Goal: Book appointment/travel/reservation

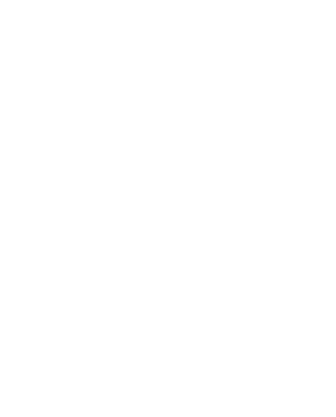
click at [142, 299] on div "Region" at bounding box center [125, 302] width 44 height 14
click at [196, 254] on div "übernehmen" at bounding box center [168, 262] width 106 height 16
click at [149, 295] on div "Meine Wünsche" at bounding box center [175, 302] width 55 height 14
click at [142, 303] on icon at bounding box center [141, 301] width 3 height 3
click at [167, 225] on div "Vinschgau" at bounding box center [168, 233] width 106 height 16
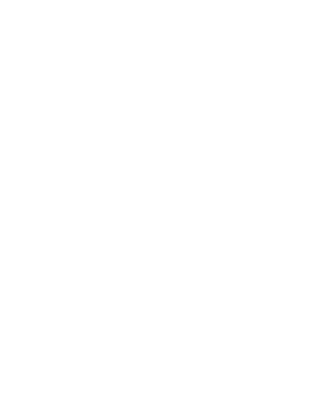
click at [194, 254] on div "übernehmen" at bounding box center [168, 262] width 106 height 16
click at [37, 298] on div "Anreise" at bounding box center [32, 301] width 27 height 7
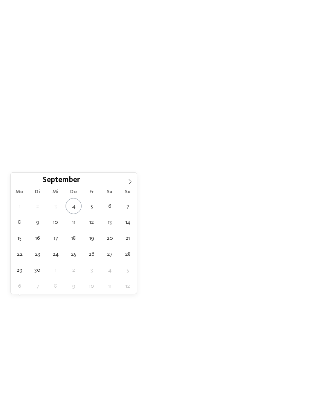
type div "30.09.2025"
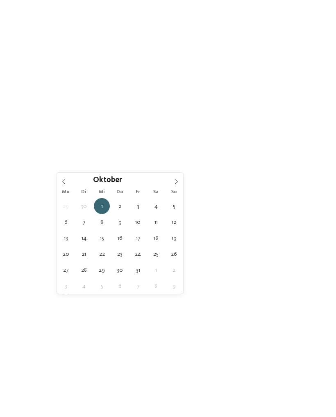
click at [92, 304] on div "01.10.2025" at bounding box center [78, 301] width 27 height 7
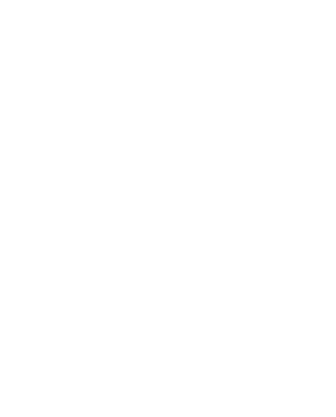
click at [309, 302] on link "Hotel finden" at bounding box center [303, 302] width 44 height 14
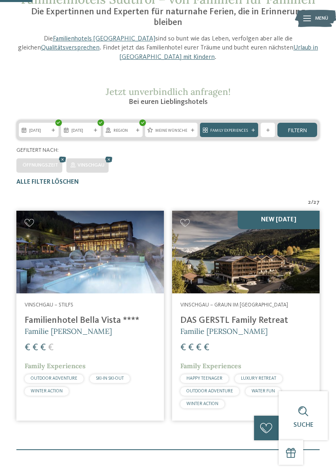
scroll to position [58, 0]
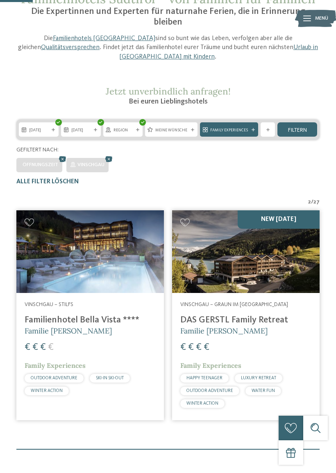
click at [103, 242] on div at bounding box center [89, 251] width 147 height 83
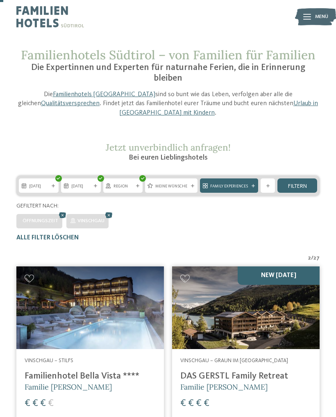
scroll to position [0, 0]
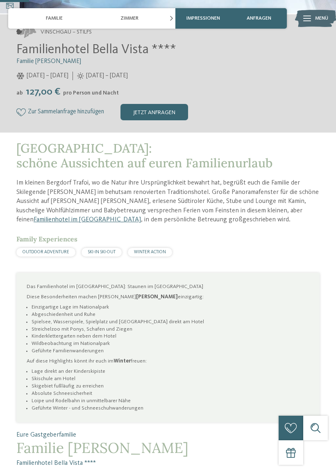
scroll to position [213, 0]
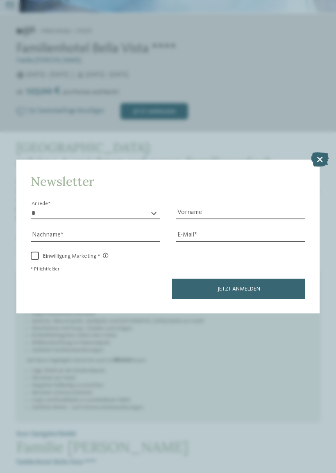
click at [320, 152] on icon at bounding box center [320, 159] width 18 height 14
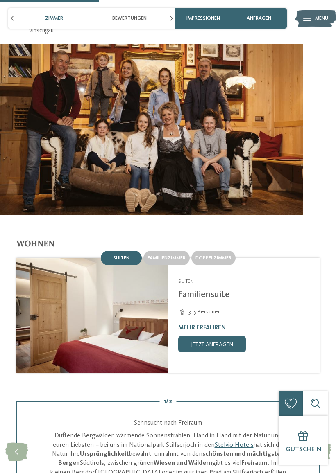
scroll to position [724, 0]
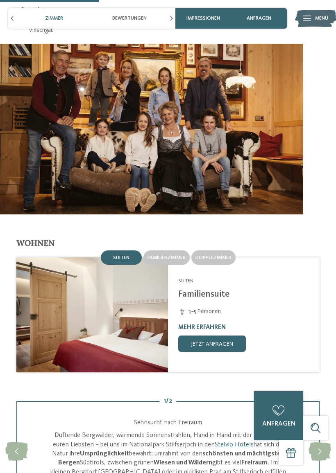
click at [170, 255] on span "Familienzimmer" at bounding box center [166, 257] width 38 height 5
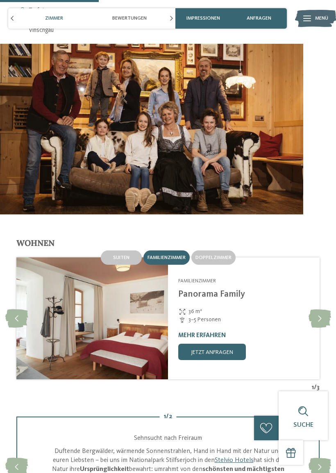
click at [320, 314] on icon at bounding box center [319, 318] width 23 height 18
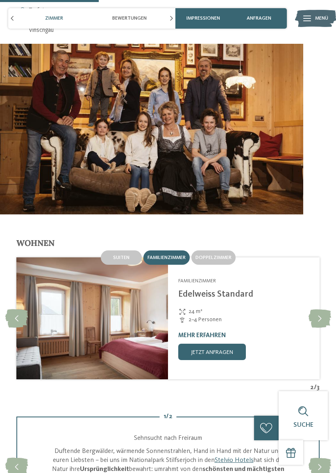
click at [316, 321] on icon at bounding box center [319, 318] width 23 height 18
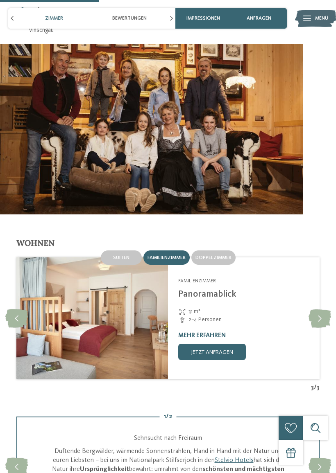
click at [315, 322] on icon at bounding box center [319, 318] width 23 height 18
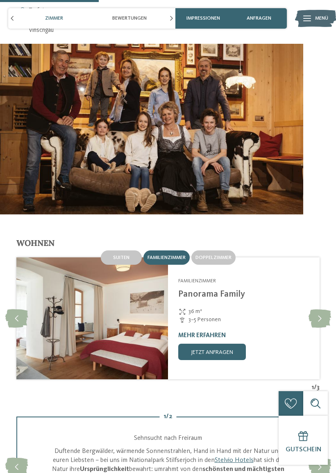
click at [318, 318] on icon at bounding box center [319, 318] width 23 height 18
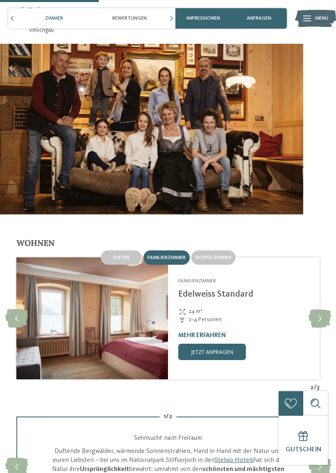
click at [316, 319] on icon at bounding box center [319, 318] width 23 height 18
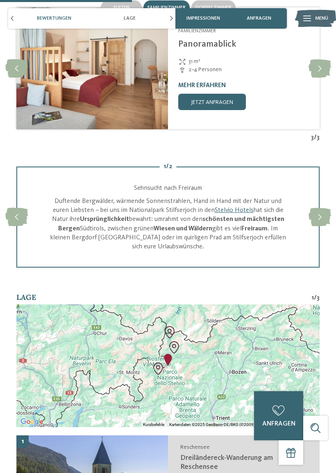
scroll to position [974, 0]
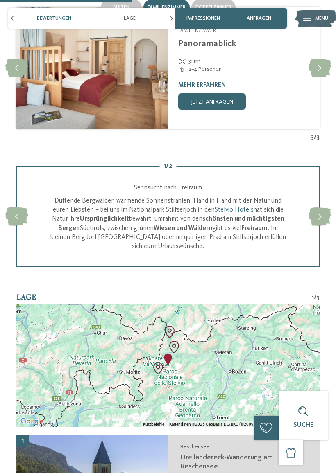
click at [319, 217] on icon at bounding box center [319, 216] width 23 height 18
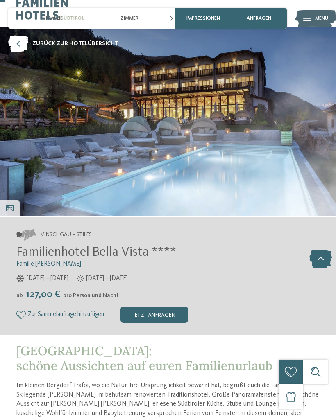
scroll to position [0, 0]
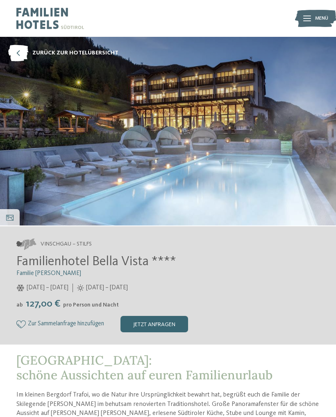
click at [308, 16] on icon at bounding box center [307, 19] width 8 height 6
